Goal: Task Accomplishment & Management: Use online tool/utility

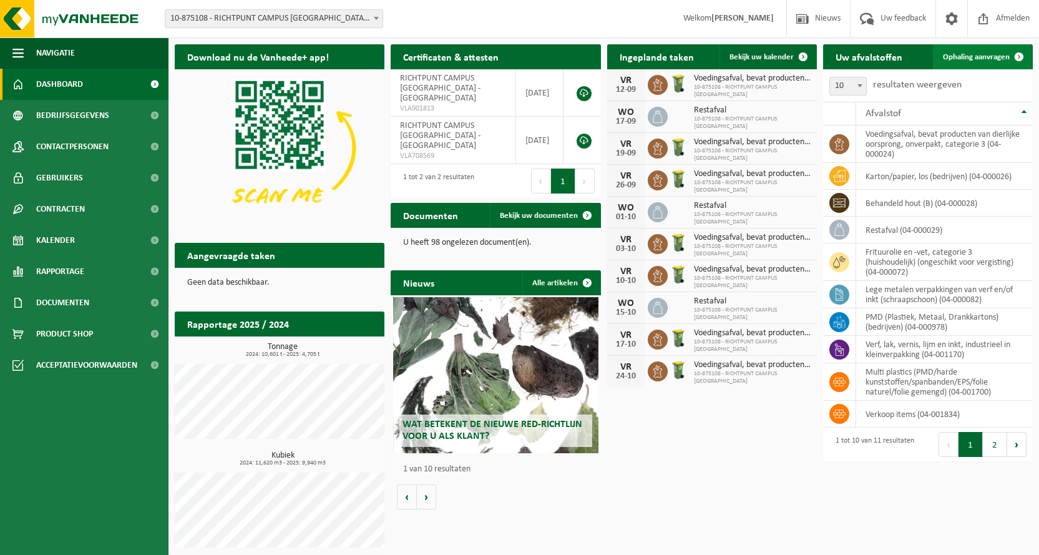
click at [960, 52] on link "Ophaling aanvragen" at bounding box center [982, 56] width 99 height 25
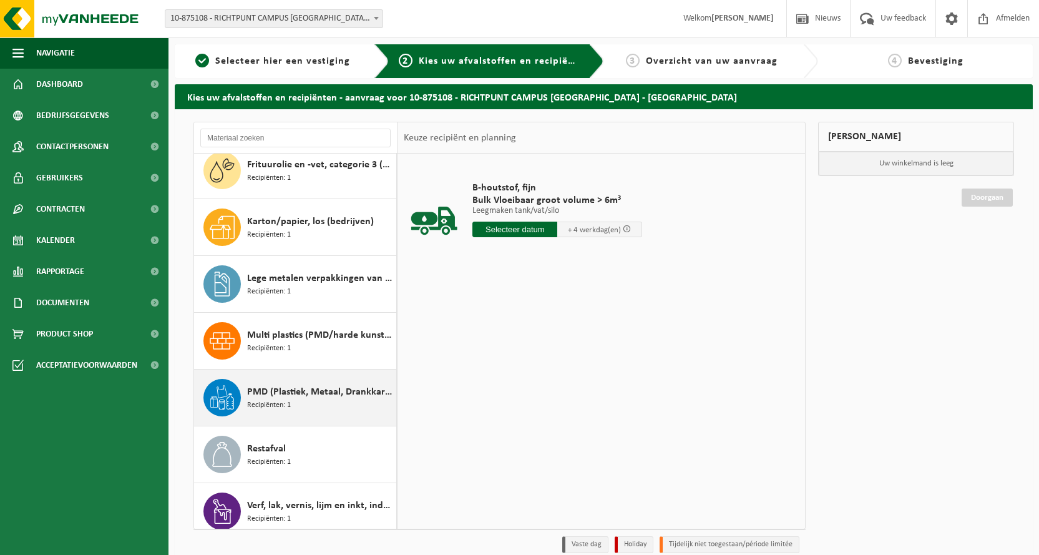
click at [292, 389] on span "PMD (Plastiek, Metaal, Drankkartons) (bedrijven)" at bounding box center [320, 391] width 146 height 15
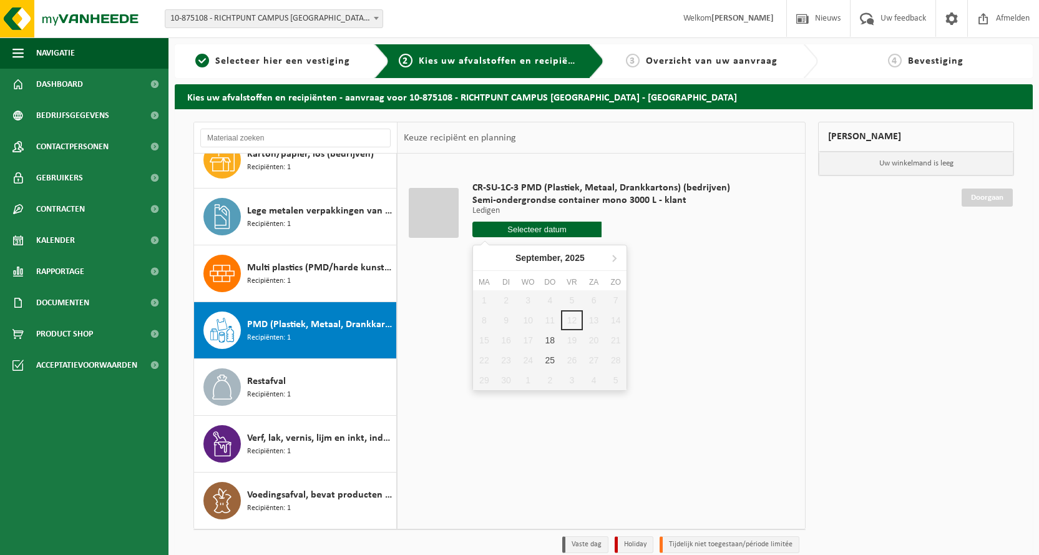
click at [551, 222] on input "text" at bounding box center [536, 230] width 129 height 16
click at [547, 339] on div "18" at bounding box center [550, 340] width 22 height 20
type input "Van 2025-09-18"
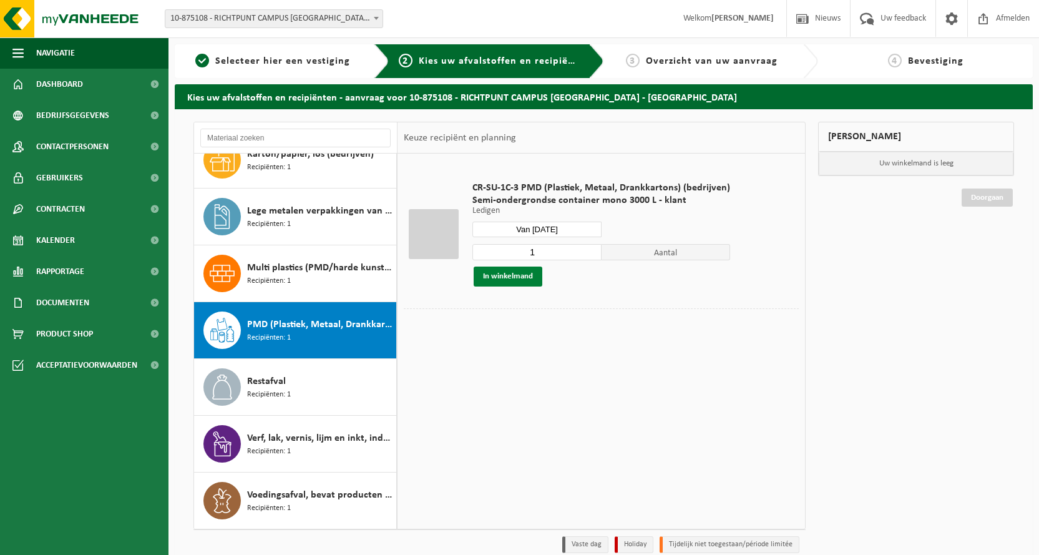
click at [510, 275] on button "In winkelmand" at bounding box center [508, 276] width 69 height 20
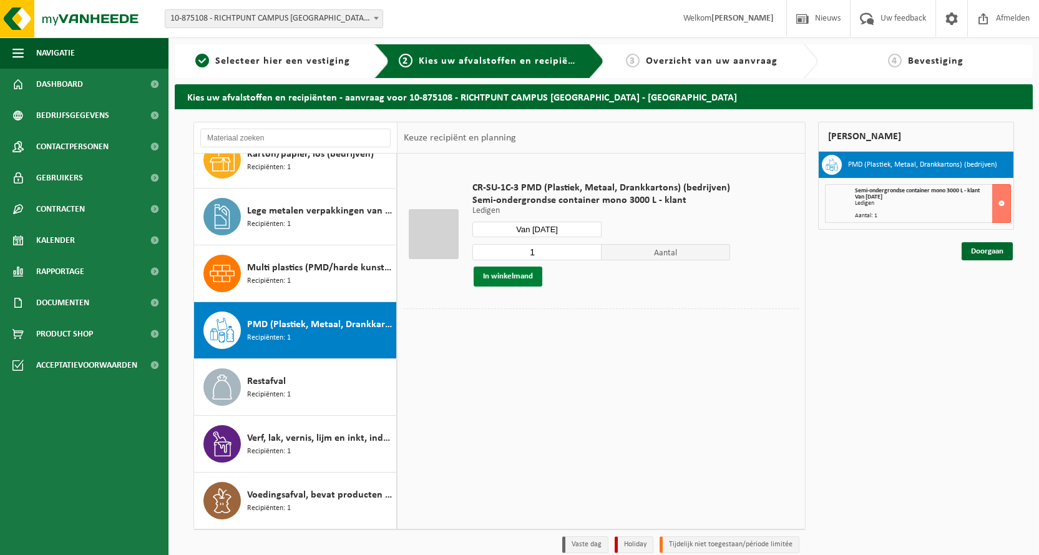
click at [510, 275] on button "In winkelmand" at bounding box center [508, 276] width 69 height 20
click at [979, 248] on link "Doorgaan" at bounding box center [987, 251] width 51 height 18
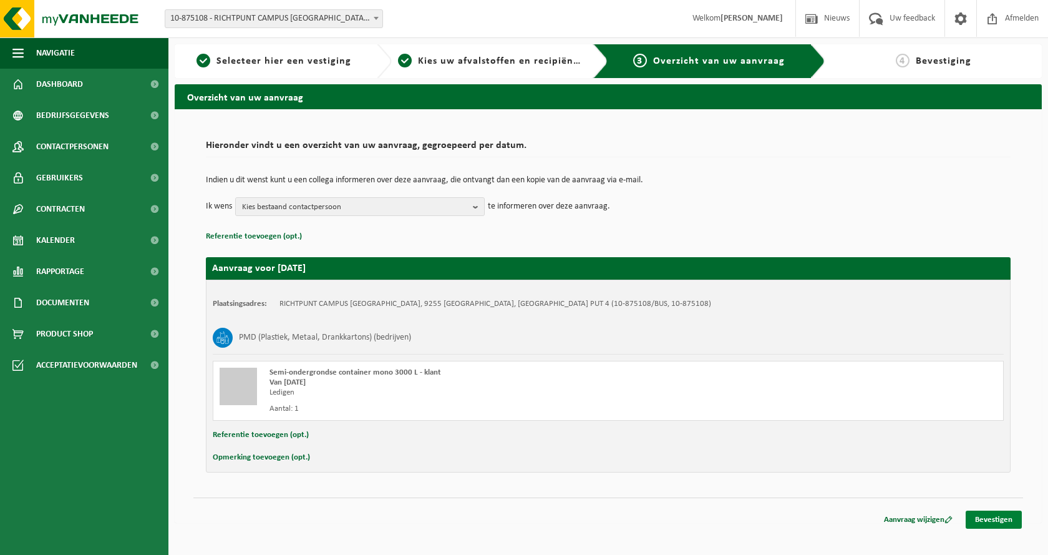
click at [995, 517] on link "Bevestigen" at bounding box center [994, 519] width 56 height 18
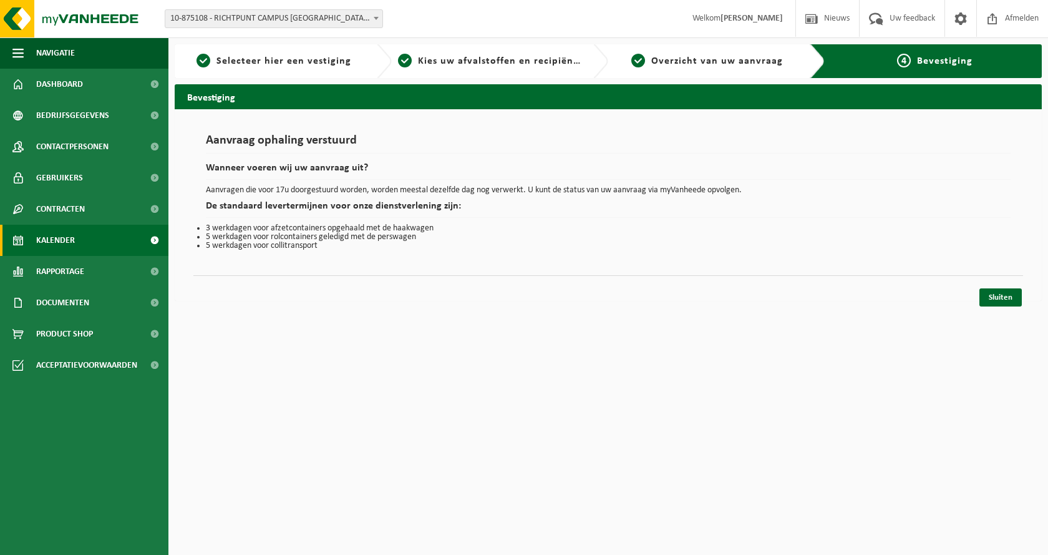
click at [56, 244] on span "Kalender" at bounding box center [55, 240] width 39 height 31
